Goal: Task Accomplishment & Management: Complete application form

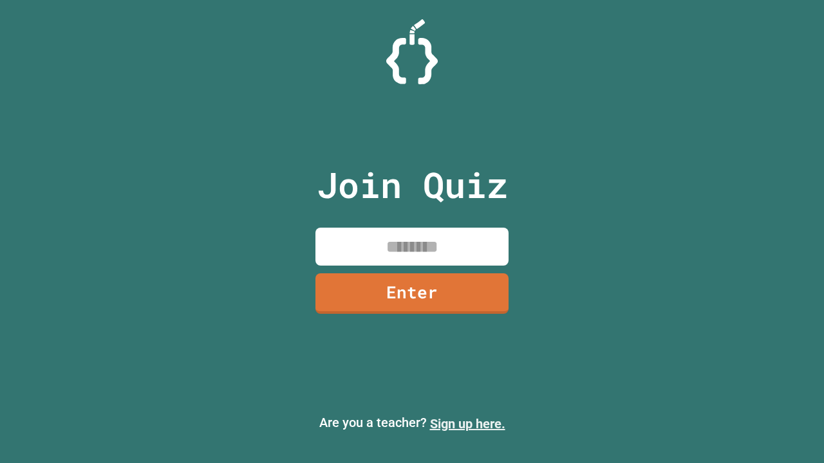
click at [467, 424] on link "Sign up here." at bounding box center [467, 423] width 75 height 15
